Goal: Information Seeking & Learning: Learn about a topic

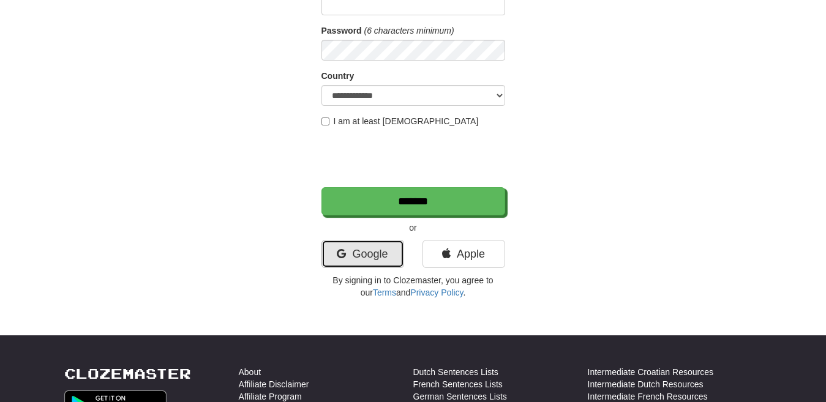
scroll to position [167, 0]
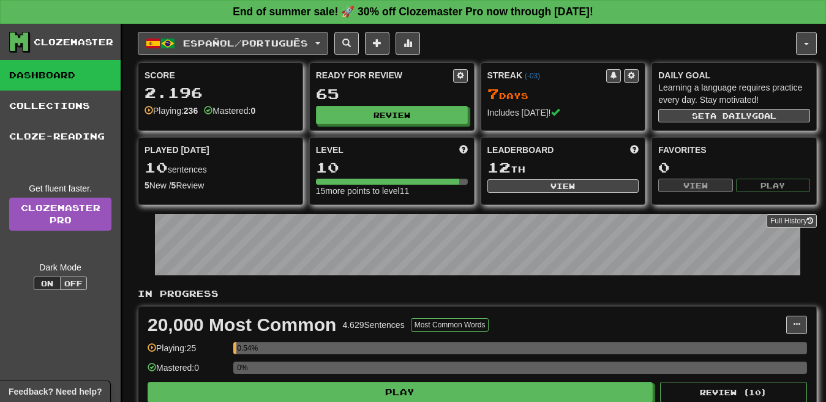
click at [268, 45] on span "Español / Português" at bounding box center [245, 43] width 125 height 10
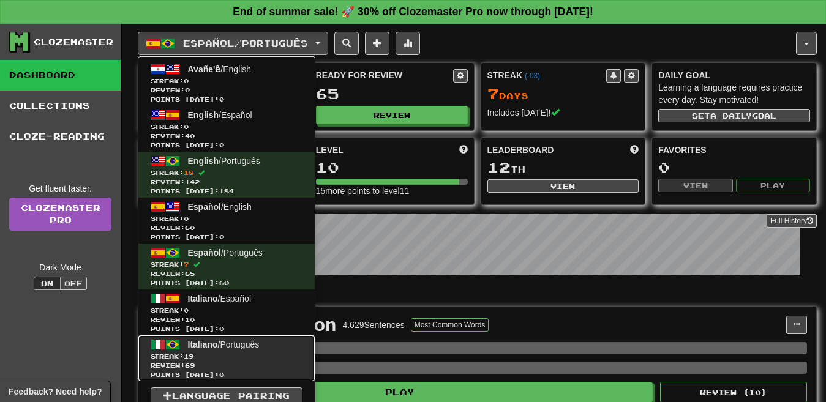
click at [277, 345] on link "Italiano / Português Streak: 19 Review: 69 Points today: 0" at bounding box center [226, 359] width 176 height 46
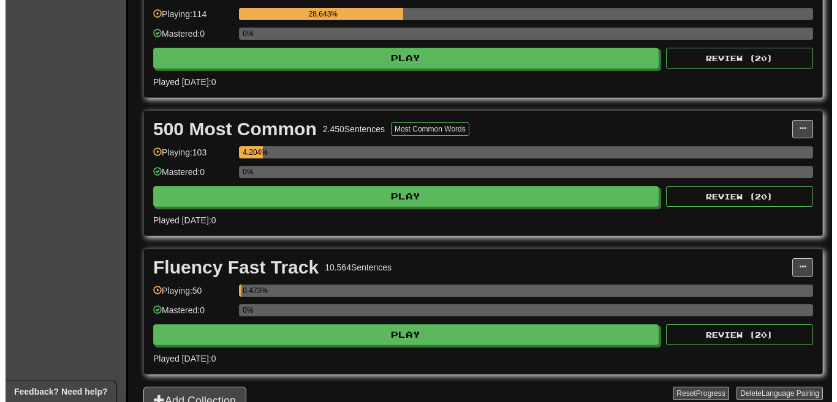
scroll to position [412, 0]
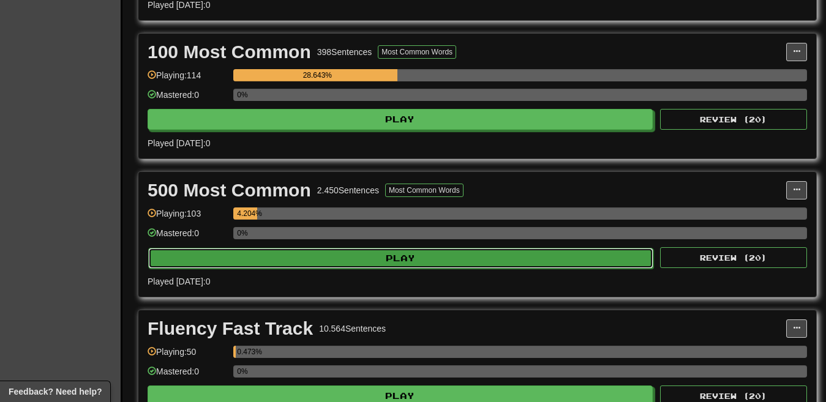
click at [388, 260] on button "Play" at bounding box center [400, 258] width 505 height 21
select select "**"
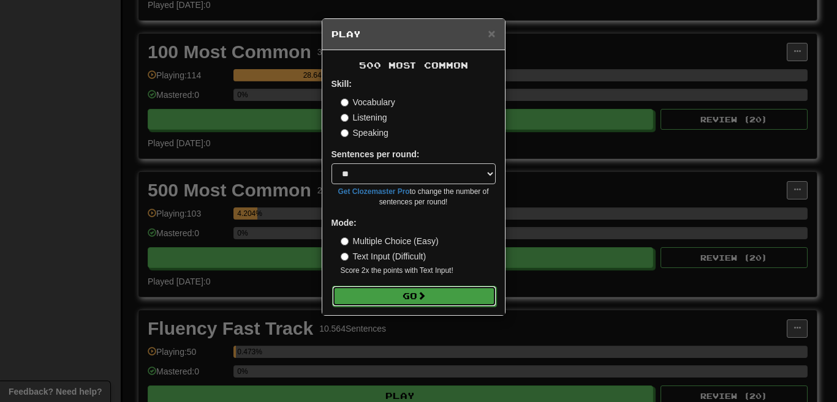
click at [424, 292] on span at bounding box center [421, 296] width 9 height 9
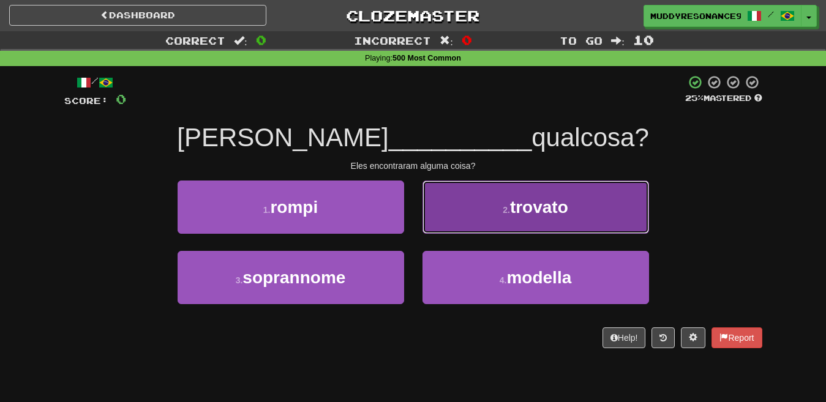
click at [503, 205] on small "2 ." at bounding box center [506, 210] width 7 height 10
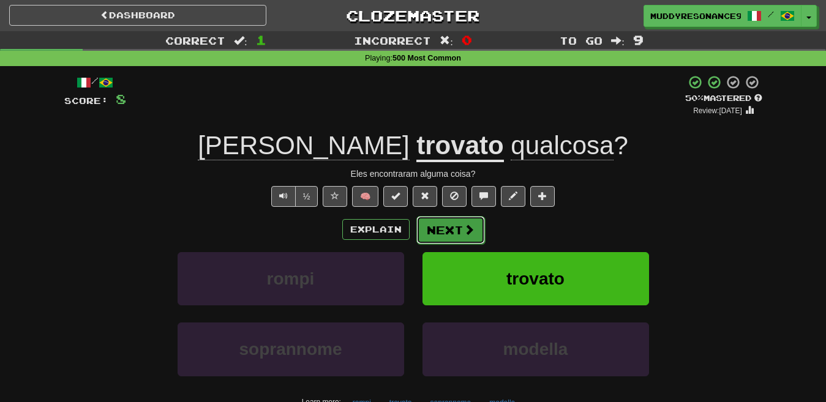
click at [441, 230] on button "Next" at bounding box center [450, 230] width 69 height 28
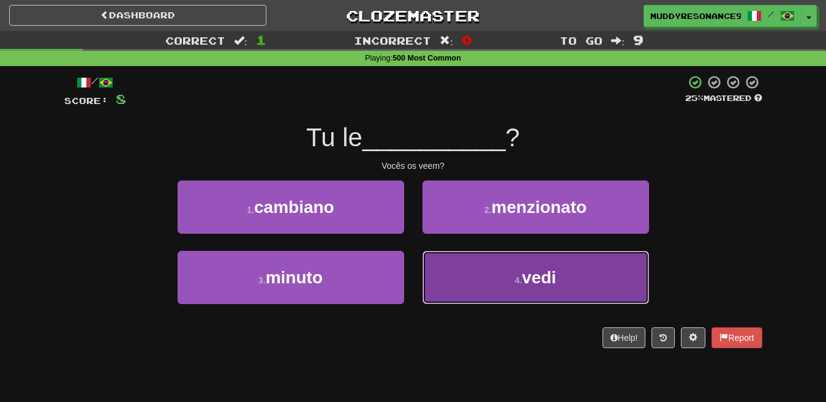
click at [552, 270] on span "vedi" at bounding box center [539, 277] width 34 height 19
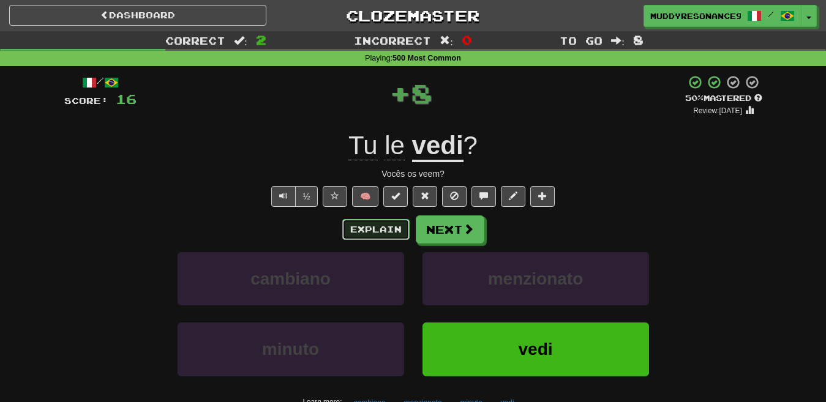
click at [371, 222] on button "Explain" at bounding box center [375, 229] width 67 height 21
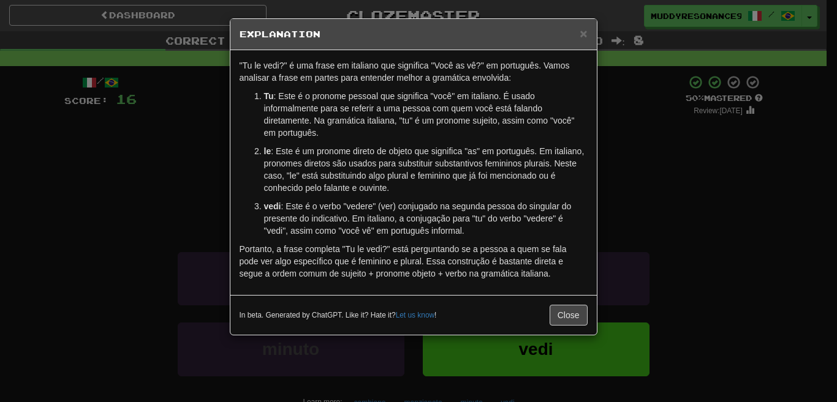
click at [578, 32] on h5 "Explanation" at bounding box center [413, 34] width 348 height 12
click at [581, 34] on span "×" at bounding box center [582, 33] width 7 height 14
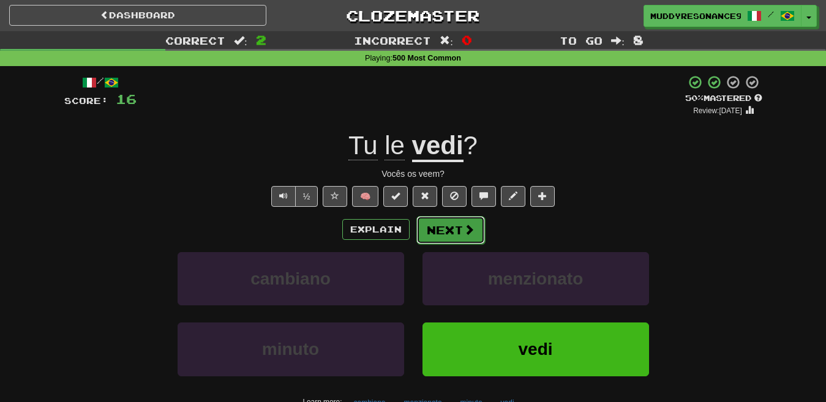
click at [460, 231] on button "Next" at bounding box center [450, 230] width 69 height 28
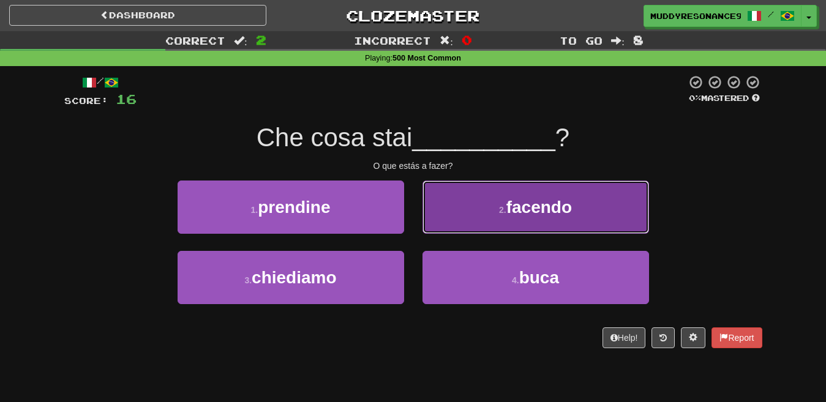
click at [506, 186] on button "2 . facendo" at bounding box center [536, 207] width 227 height 53
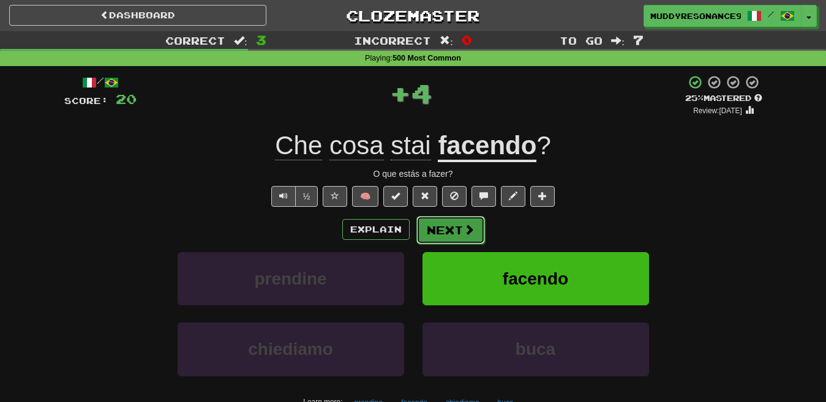
click at [448, 230] on button "Next" at bounding box center [450, 230] width 69 height 28
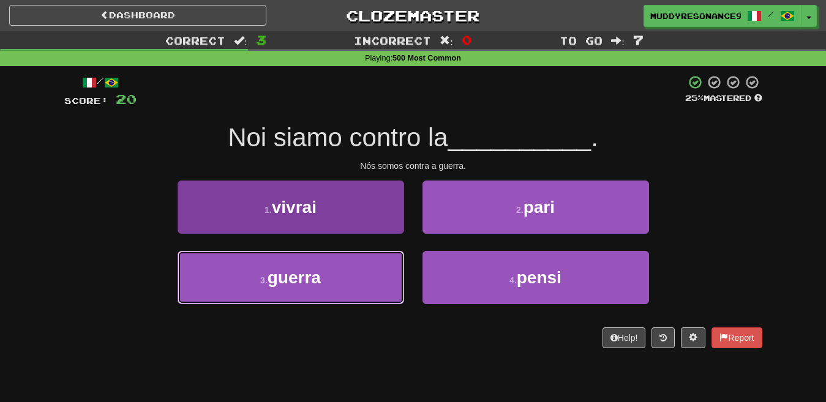
click at [359, 269] on button "3 . guerra" at bounding box center [291, 277] width 227 height 53
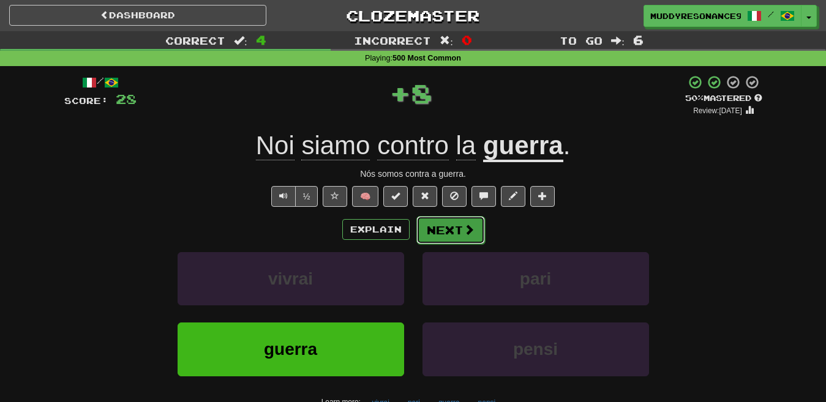
click at [458, 231] on button "Next" at bounding box center [450, 230] width 69 height 28
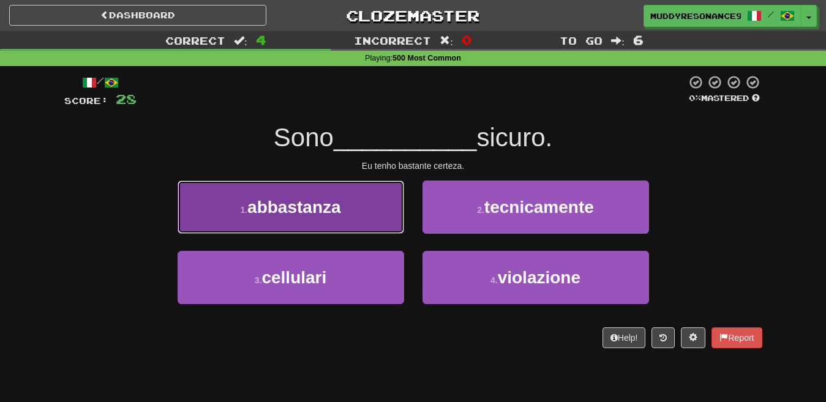
click at [366, 200] on button "1 . abbastanza" at bounding box center [291, 207] width 227 height 53
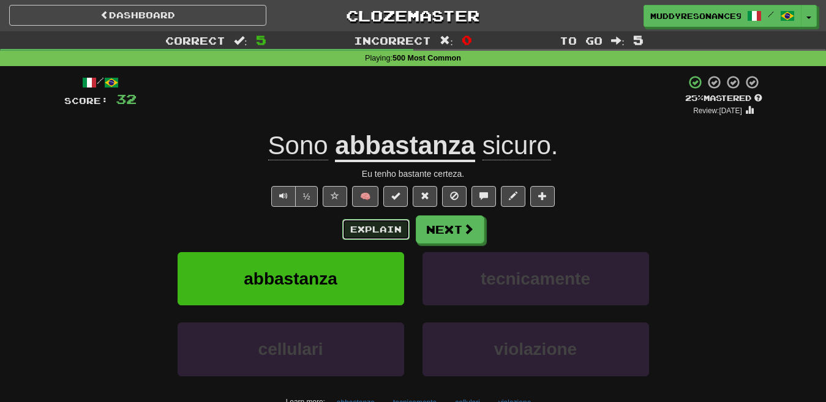
click at [375, 222] on button "Explain" at bounding box center [375, 229] width 67 height 21
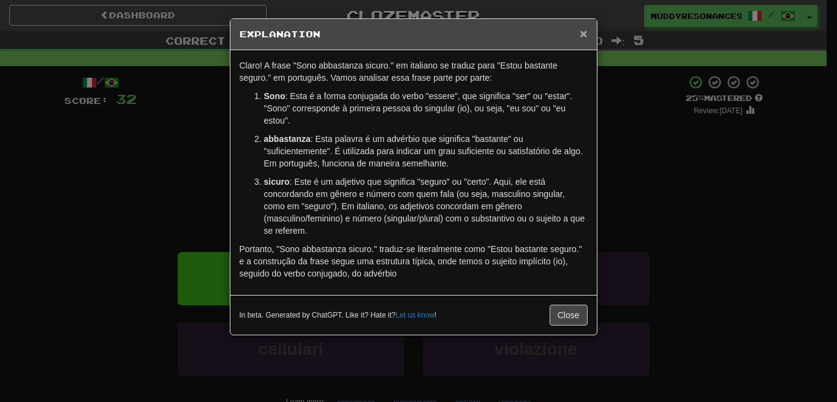
click at [581, 34] on span "×" at bounding box center [582, 33] width 7 height 14
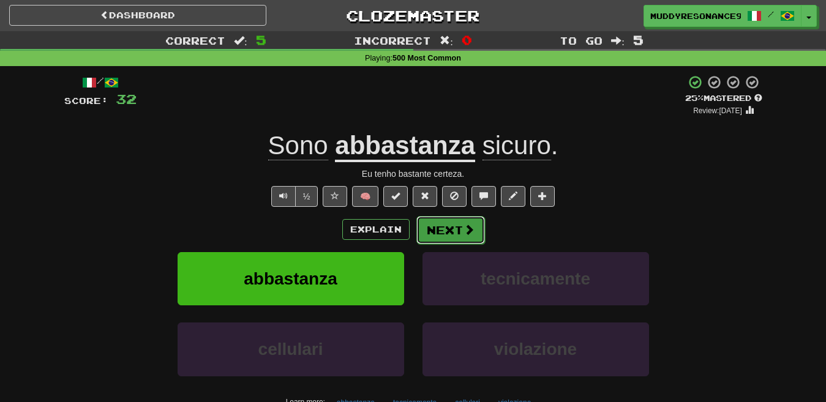
click at [464, 225] on span at bounding box center [469, 229] width 11 height 11
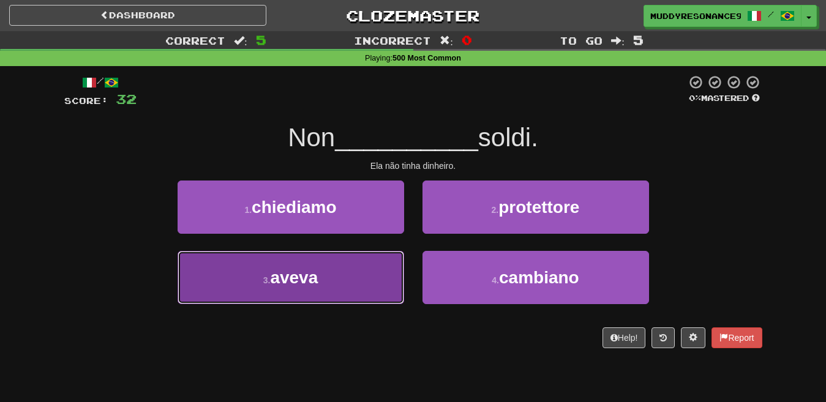
click at [374, 274] on button "3 . aveva" at bounding box center [291, 277] width 227 height 53
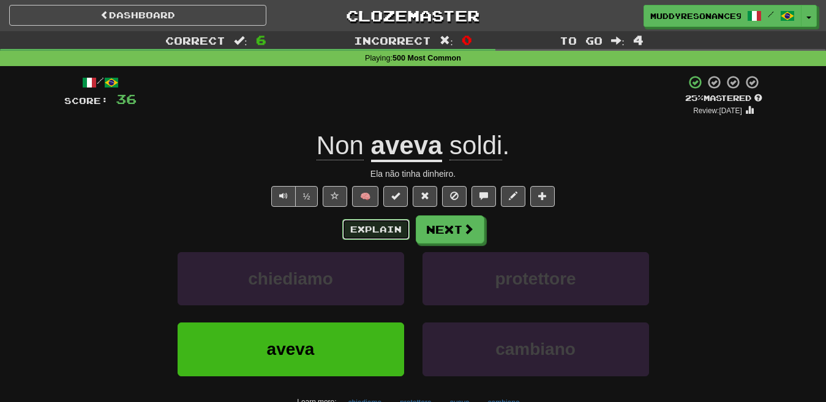
click at [385, 228] on button "Explain" at bounding box center [375, 229] width 67 height 21
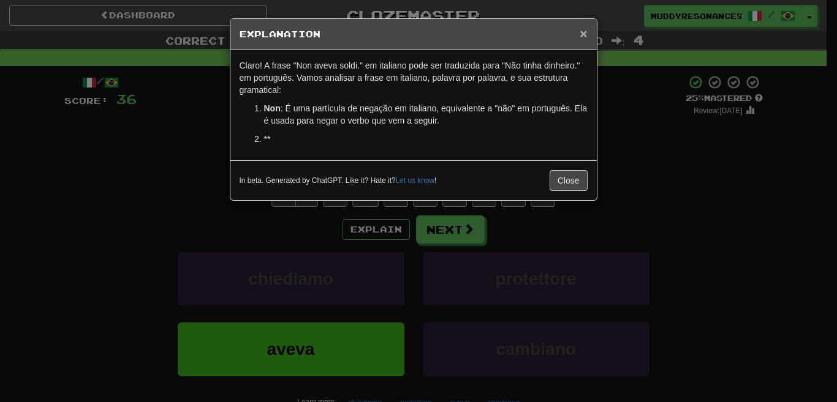
click at [580, 33] on span "×" at bounding box center [582, 33] width 7 height 14
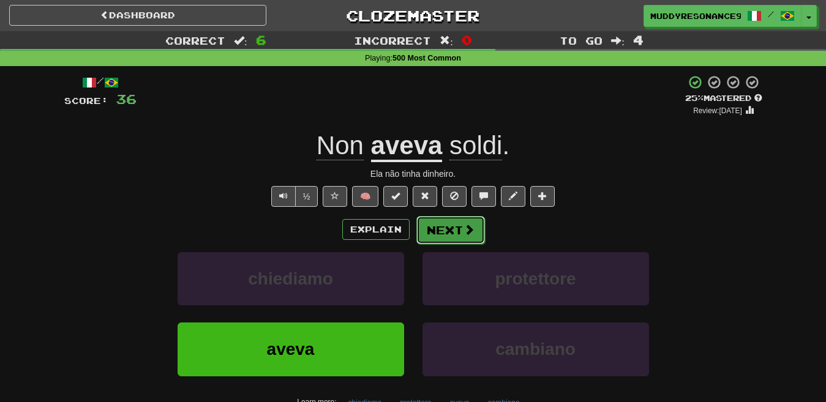
click at [437, 236] on button "Next" at bounding box center [450, 230] width 69 height 28
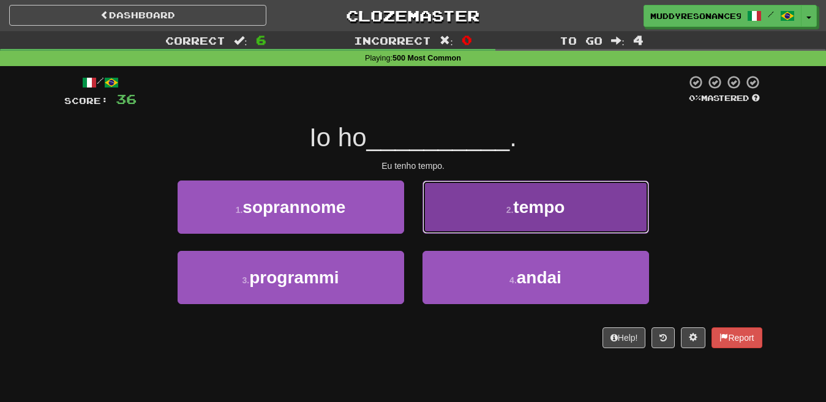
click at [508, 205] on small "2 ." at bounding box center [509, 210] width 7 height 10
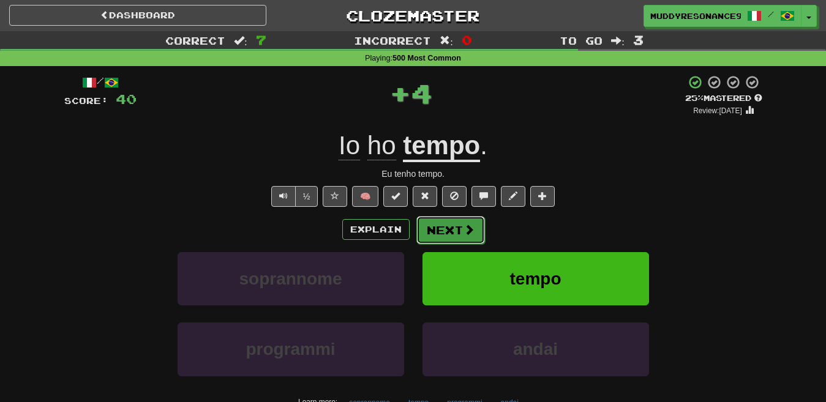
click at [442, 227] on button "Next" at bounding box center [450, 230] width 69 height 28
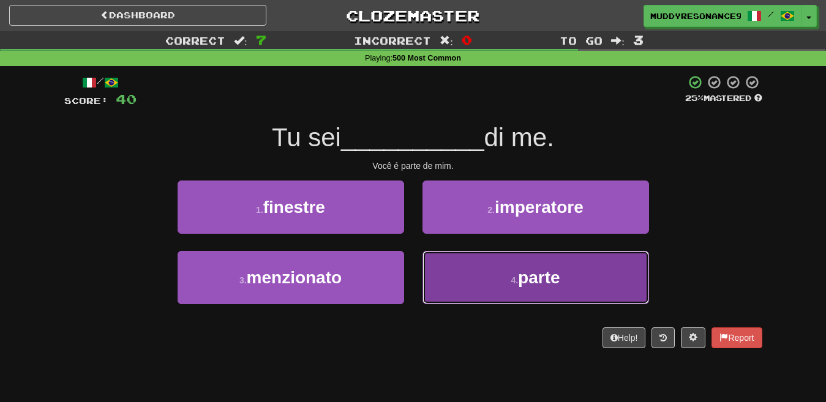
click at [525, 271] on span "parte" at bounding box center [539, 277] width 42 height 19
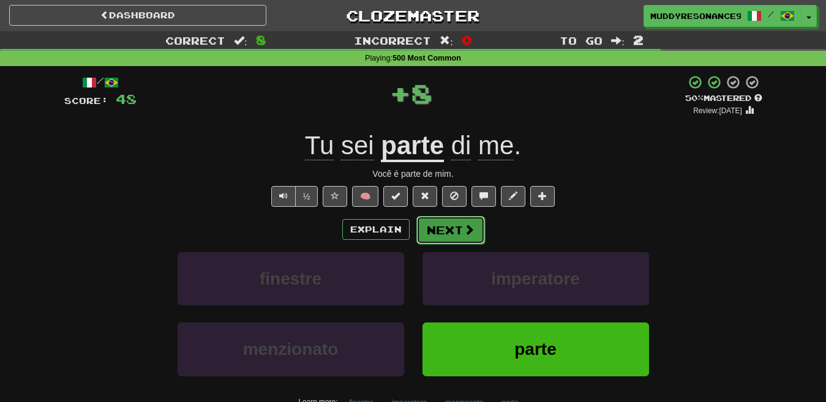
click at [440, 224] on button "Next" at bounding box center [450, 230] width 69 height 28
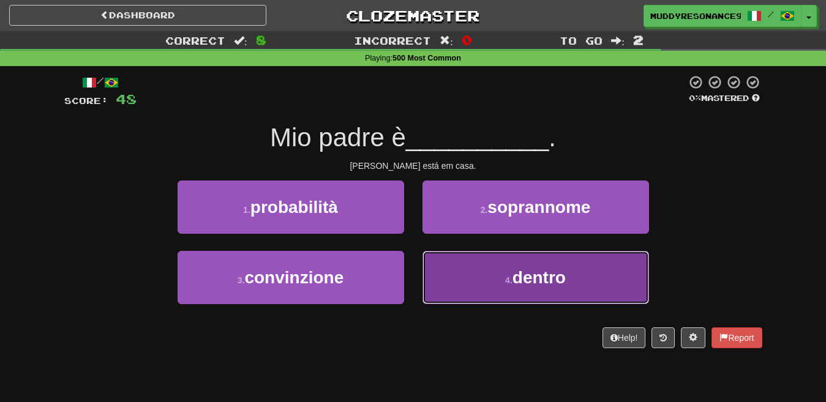
click at [541, 263] on button "4 . dentro" at bounding box center [536, 277] width 227 height 53
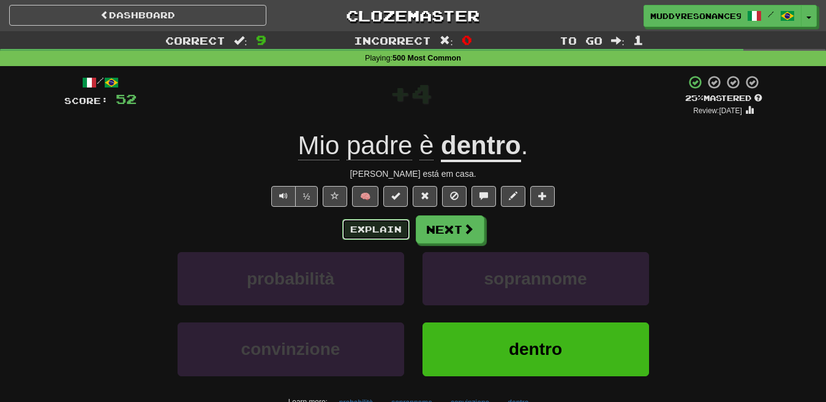
click at [392, 229] on button "Explain" at bounding box center [375, 229] width 67 height 21
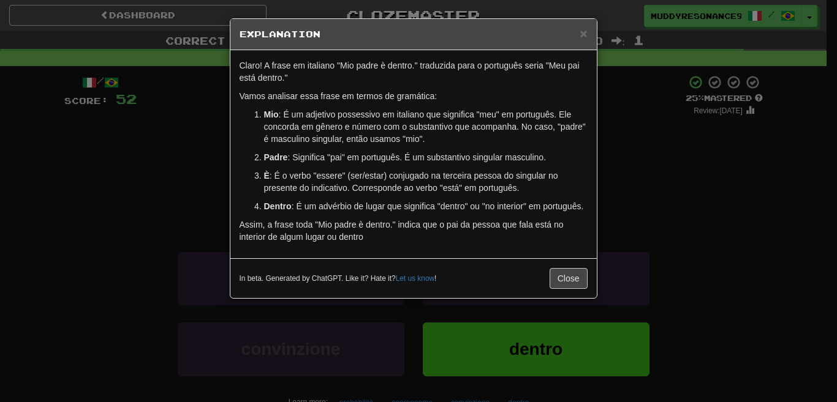
click at [576, 35] on h5 "Explanation" at bounding box center [413, 34] width 348 height 12
click at [581, 32] on span "×" at bounding box center [582, 33] width 7 height 14
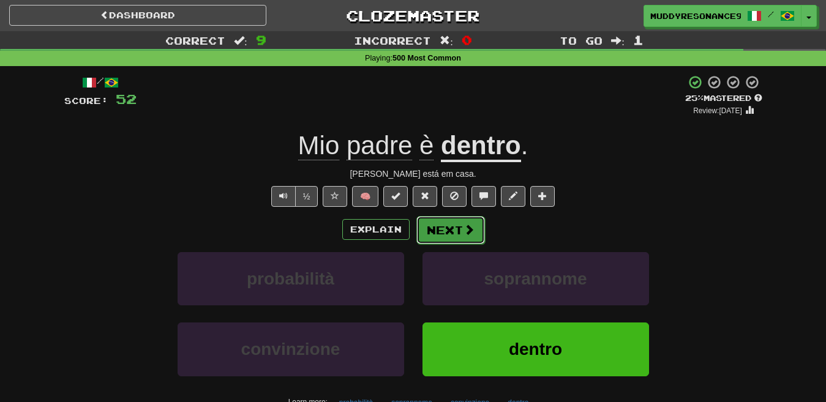
click at [451, 228] on button "Next" at bounding box center [450, 230] width 69 height 28
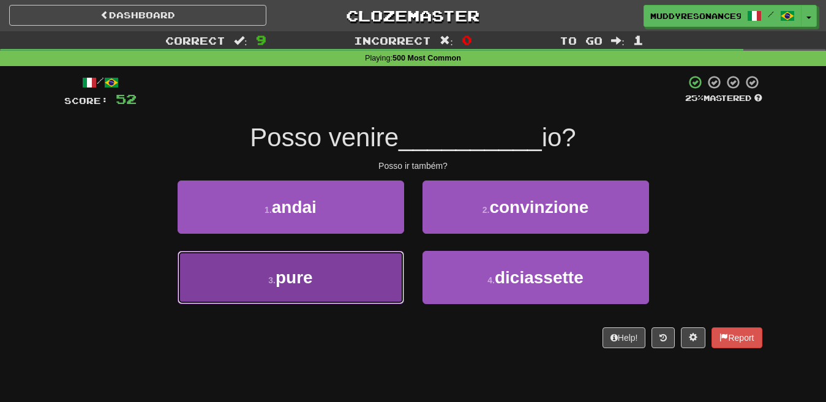
click at [372, 287] on button "3 . pure" at bounding box center [291, 277] width 227 height 53
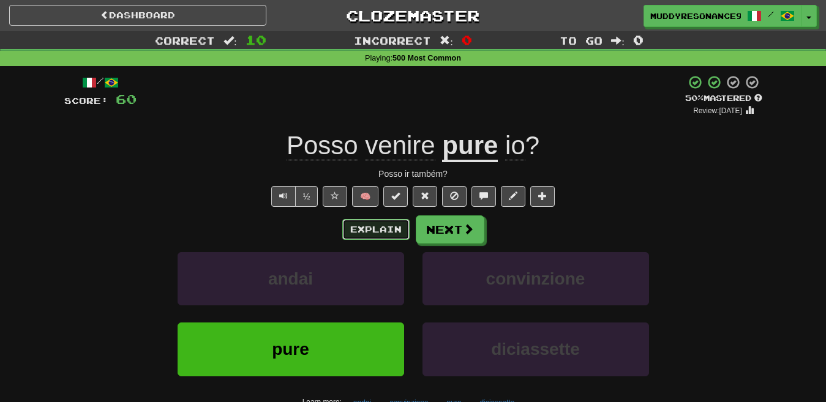
click at [377, 231] on button "Explain" at bounding box center [375, 229] width 67 height 21
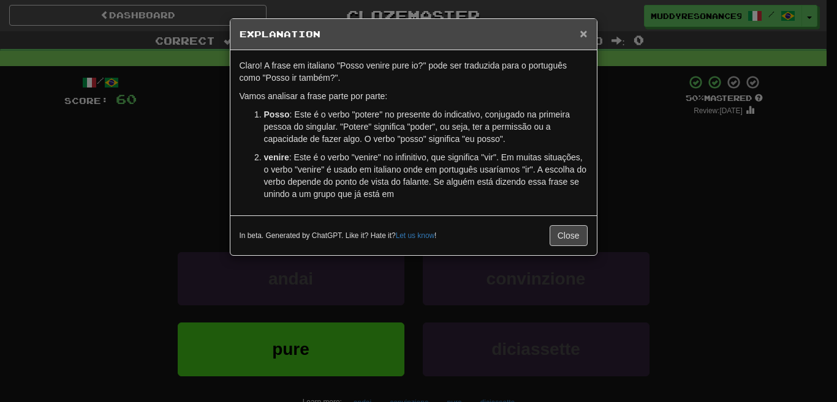
click at [582, 32] on span "×" at bounding box center [582, 33] width 7 height 14
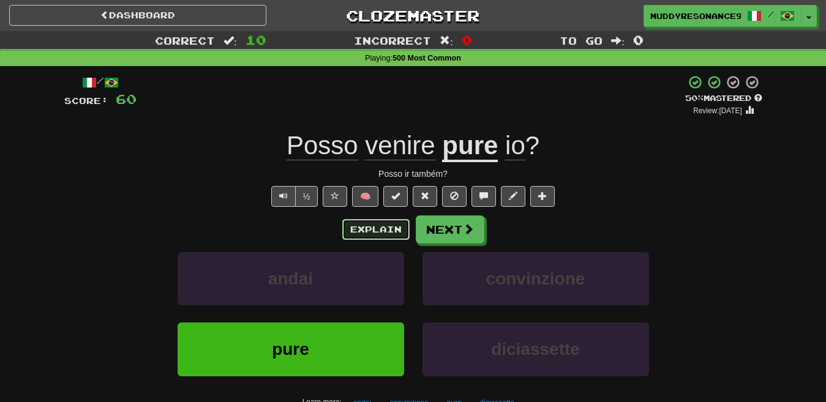
click at [373, 230] on button "Explain" at bounding box center [375, 229] width 67 height 21
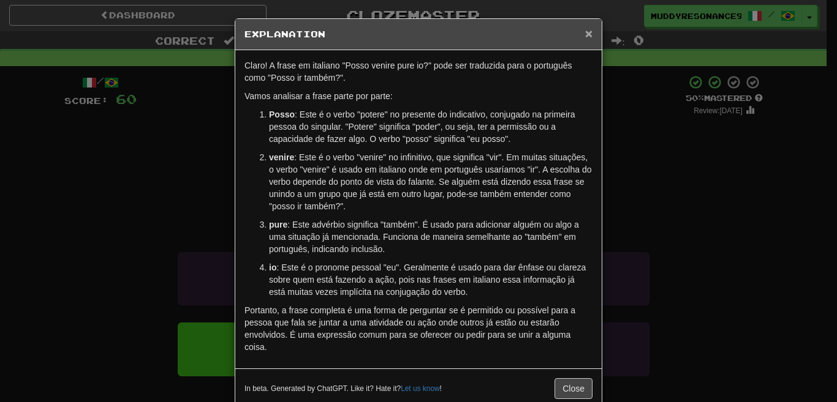
click at [587, 37] on span "×" at bounding box center [588, 33] width 7 height 14
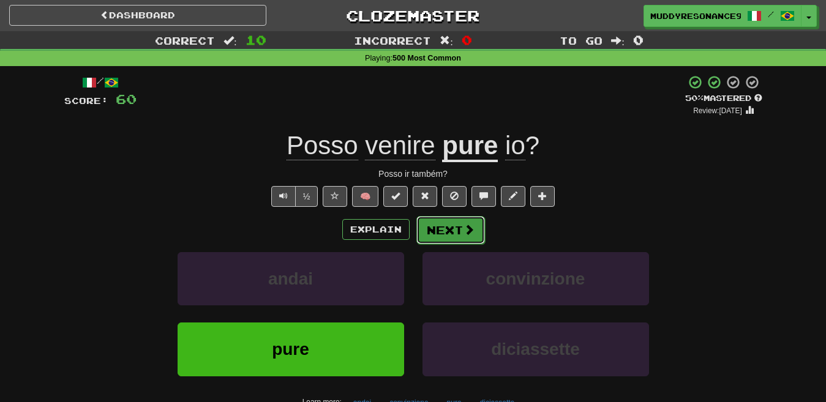
click at [463, 239] on button "Next" at bounding box center [450, 230] width 69 height 28
